Goal: Navigation & Orientation: Find specific page/section

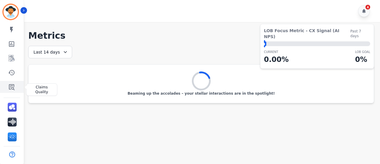
click at [16, 82] on link "Sidebar" at bounding box center [12, 87] width 23 height 12
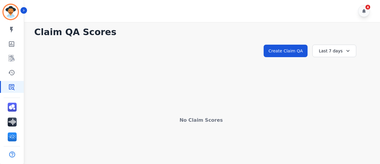
click at [347, 55] on div "Last 7 days" at bounding box center [334, 51] width 44 height 12
click at [335, 93] on li "Last 14 days" at bounding box center [338, 94] width 30 height 6
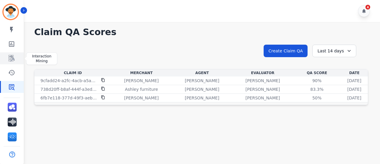
click at [17, 61] on link "Sidebar" at bounding box center [12, 58] width 23 height 12
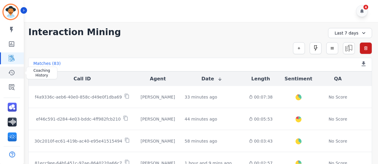
click at [11, 75] on icon "Sidebar" at bounding box center [11, 72] width 7 height 7
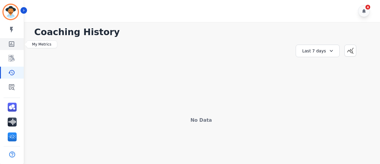
click at [8, 47] on icon "Sidebar" at bounding box center [11, 43] width 7 height 7
